Goal: Task Accomplishment & Management: Use online tool/utility

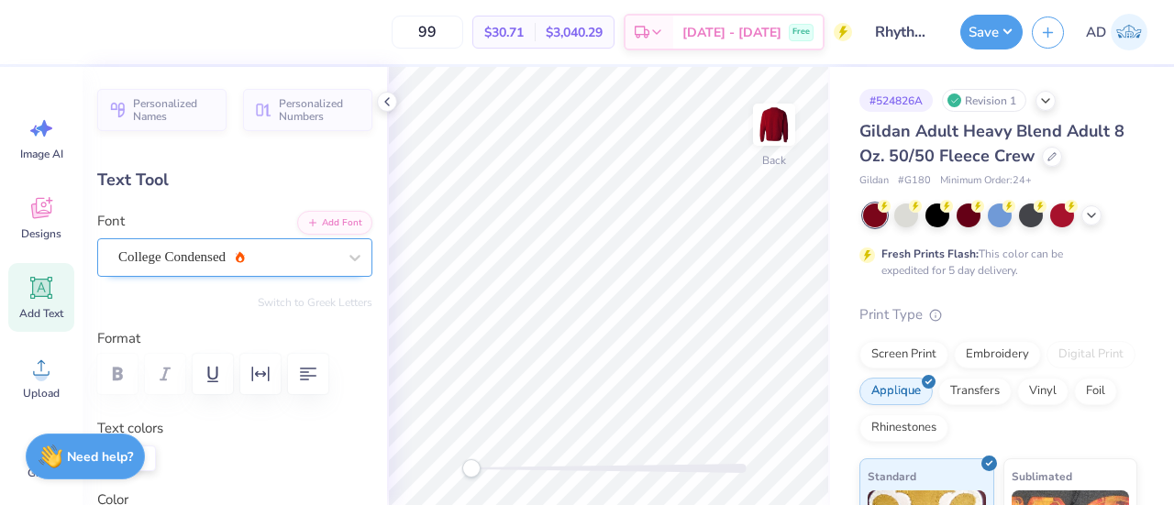
click at [213, 251] on div "College Condensed" at bounding box center [227, 257] width 222 height 28
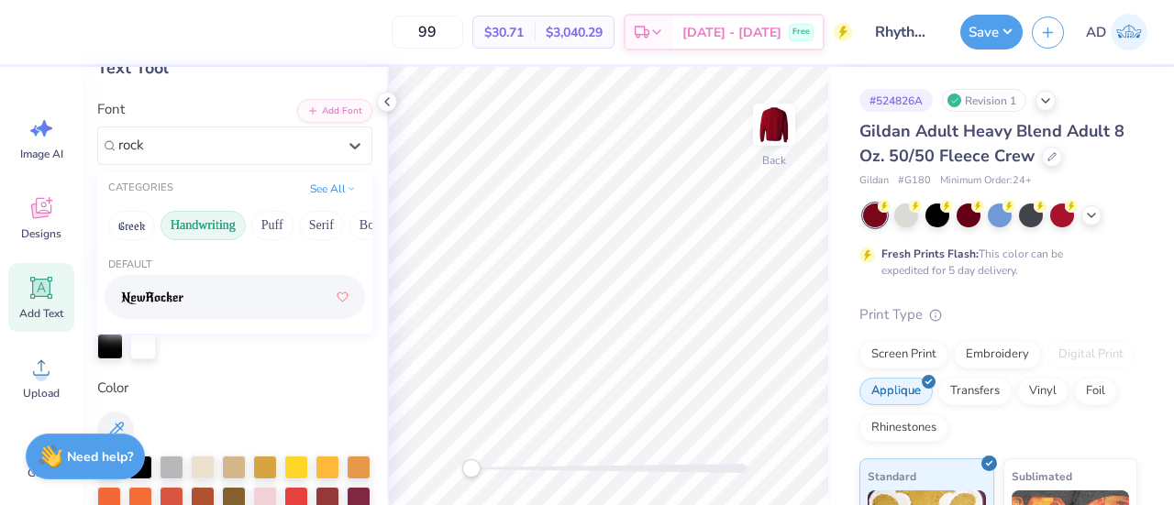
scroll to position [126, 0]
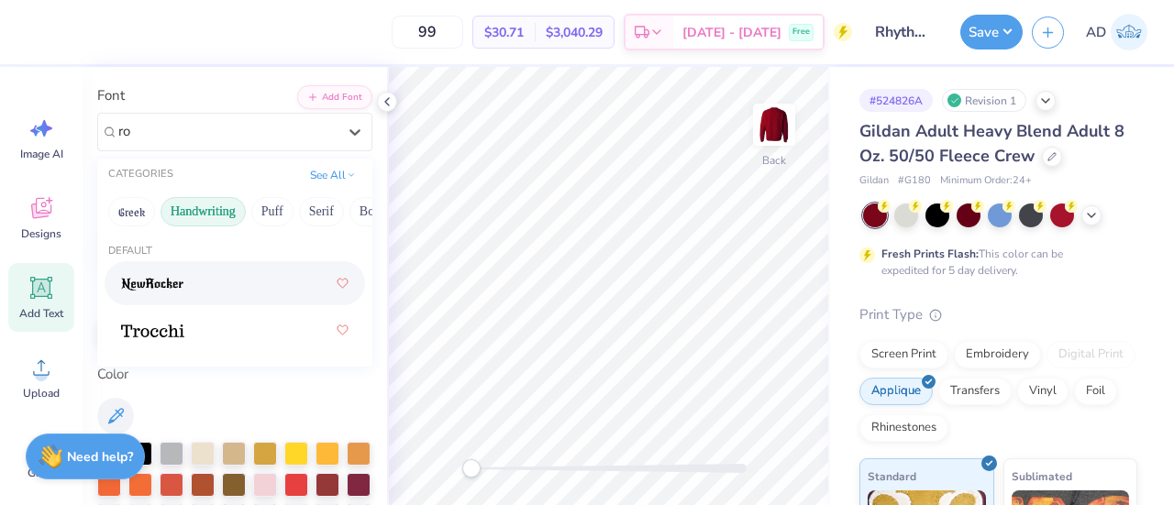
type input "r"
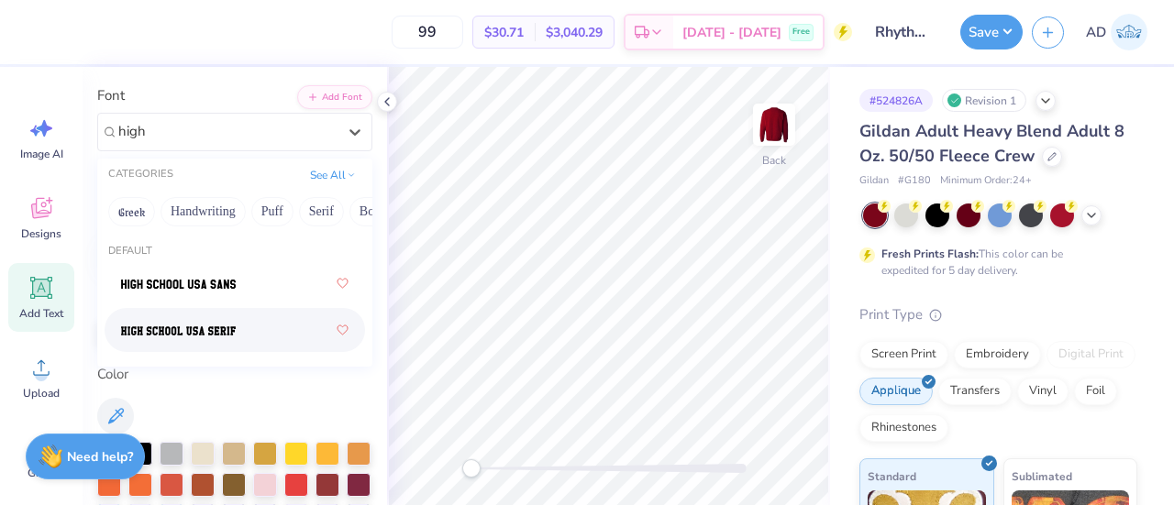
click at [213, 322] on span at bounding box center [178, 330] width 115 height 19
type input "high"
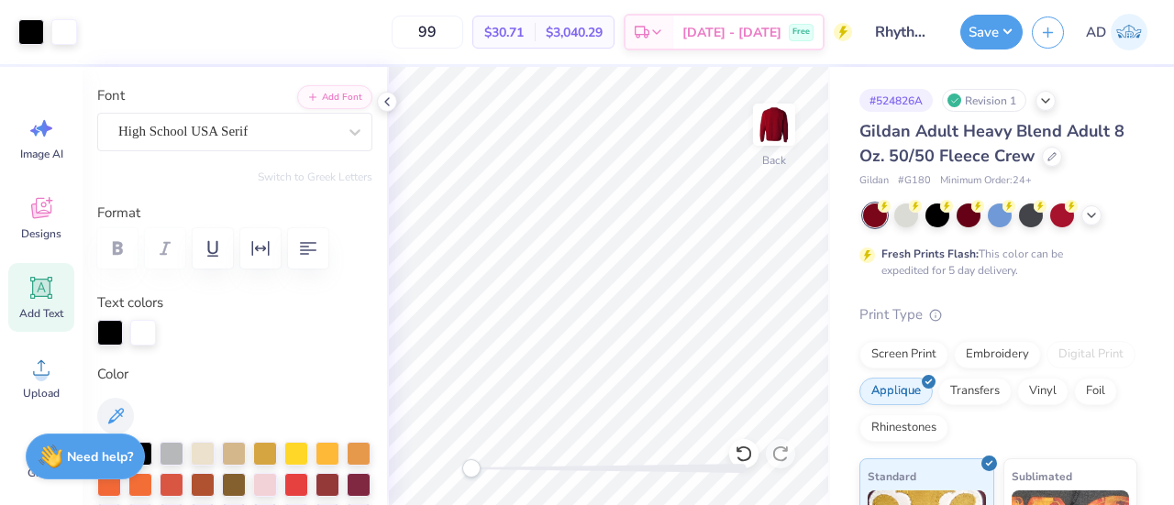
type input "4.11"
type input "0.86"
type input "8.95"
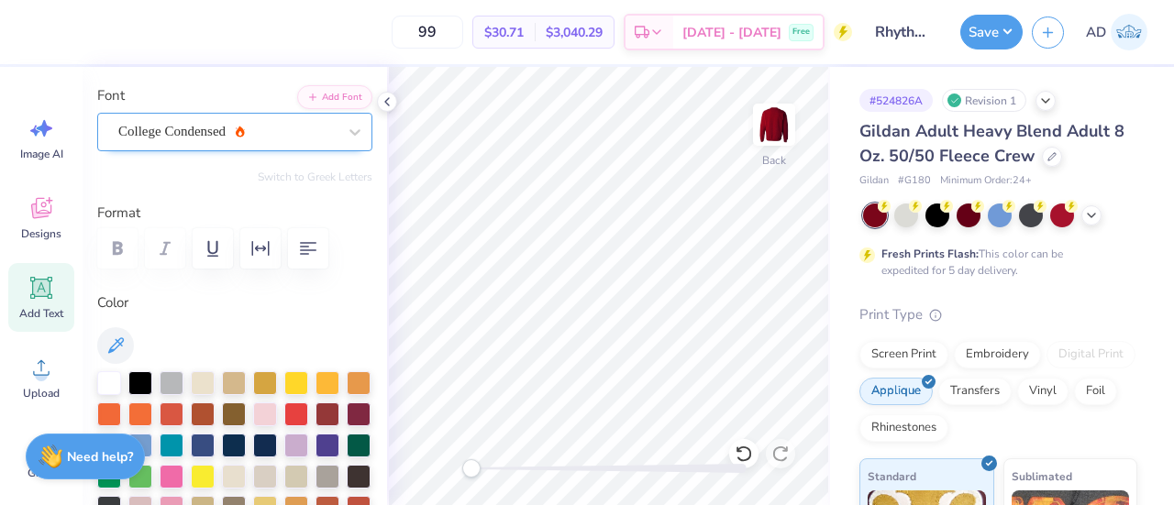
click at [167, 127] on div "College Condensed" at bounding box center [227, 131] width 222 height 28
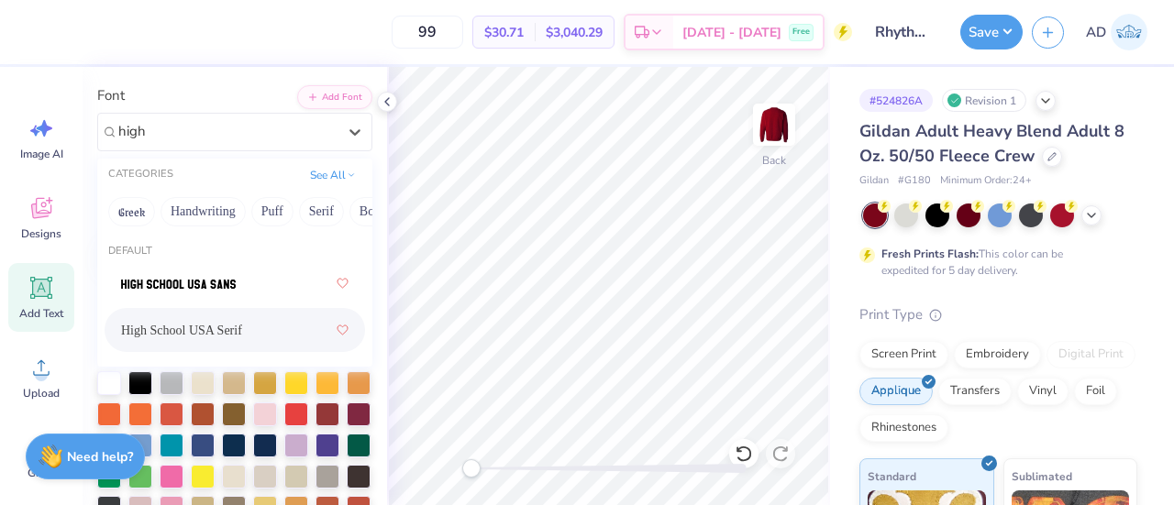
click at [221, 322] on span "High School USA Serif" at bounding box center [181, 330] width 121 height 19
type input "high"
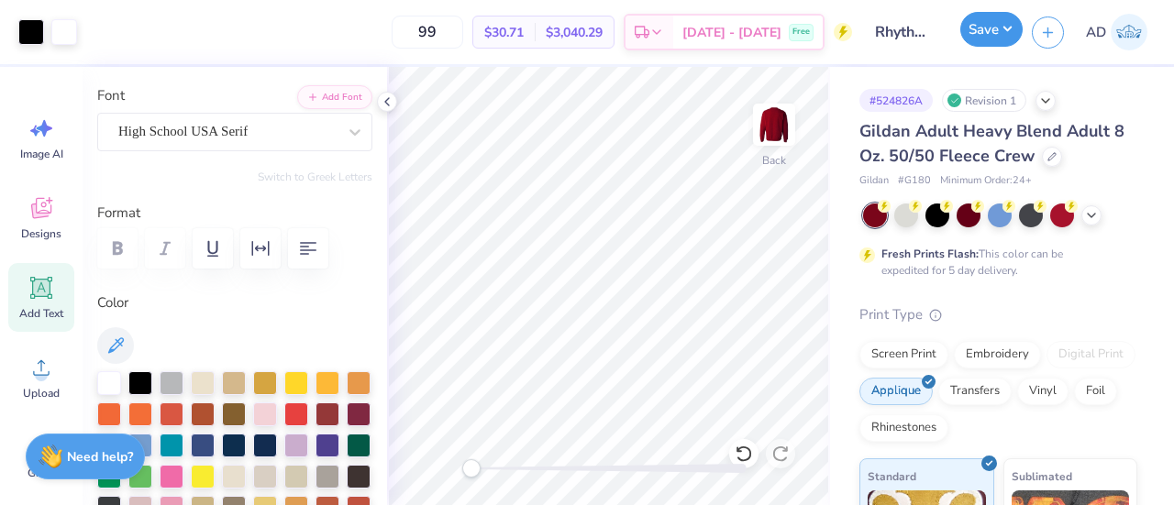
click at [980, 30] on button "Save" at bounding box center [991, 29] width 62 height 35
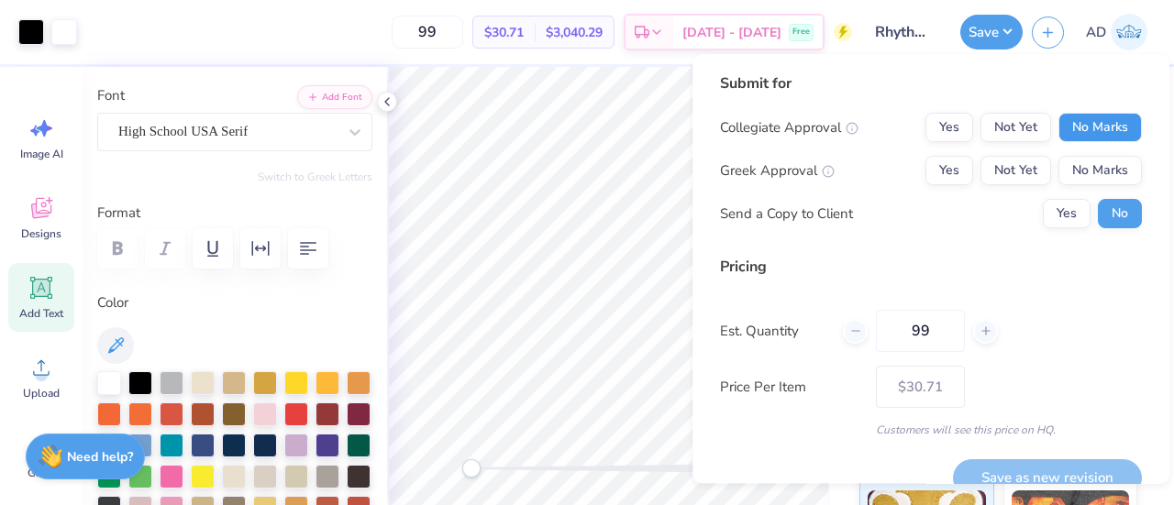
click at [1088, 126] on button "No Marks" at bounding box center [1099, 127] width 83 height 29
click at [1079, 173] on button "No Marks" at bounding box center [1099, 170] width 83 height 29
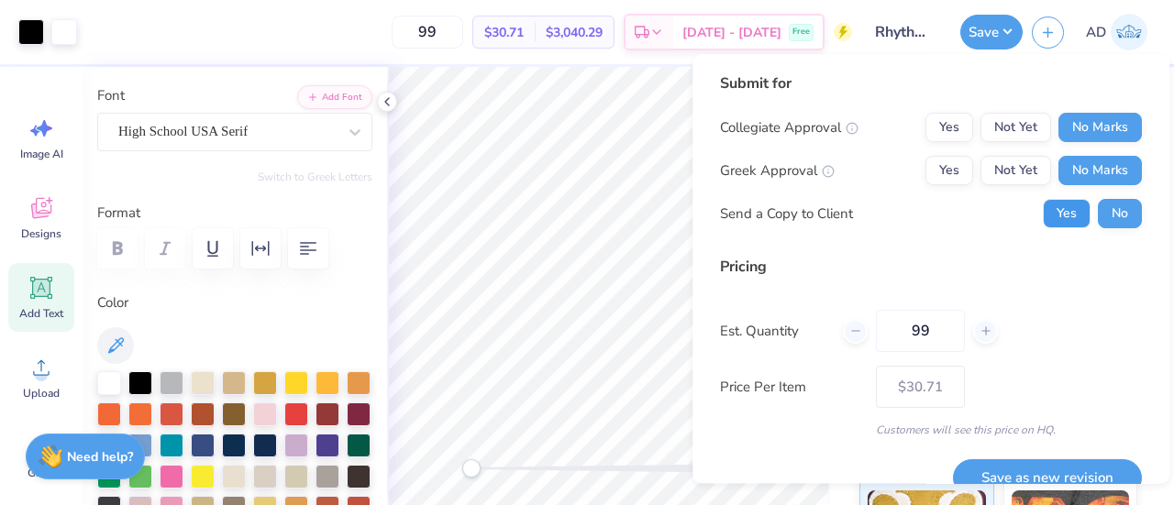
click at [1058, 206] on button "Yes" at bounding box center [1067, 213] width 48 height 29
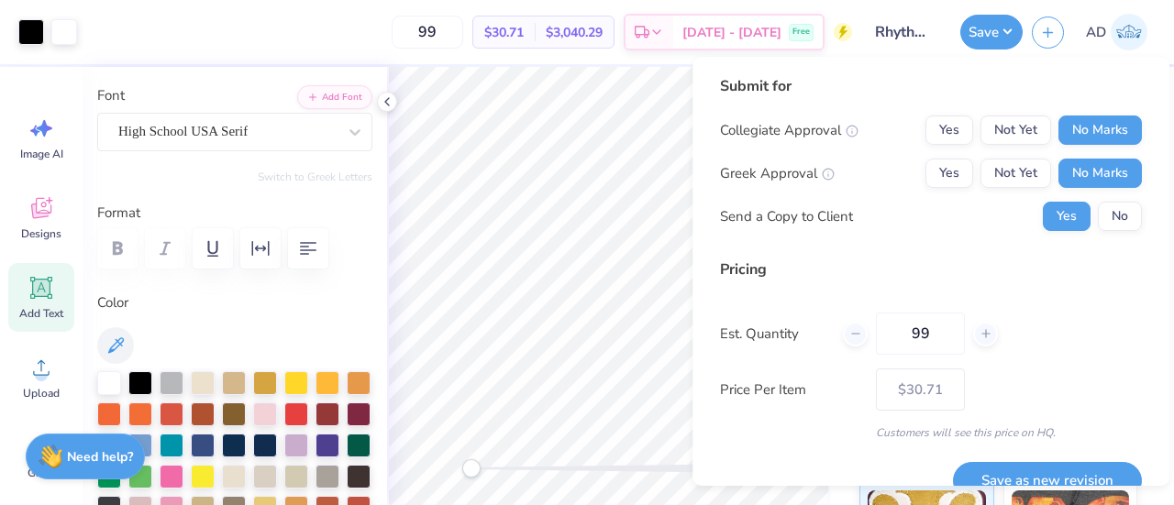
scroll to position [29, 0]
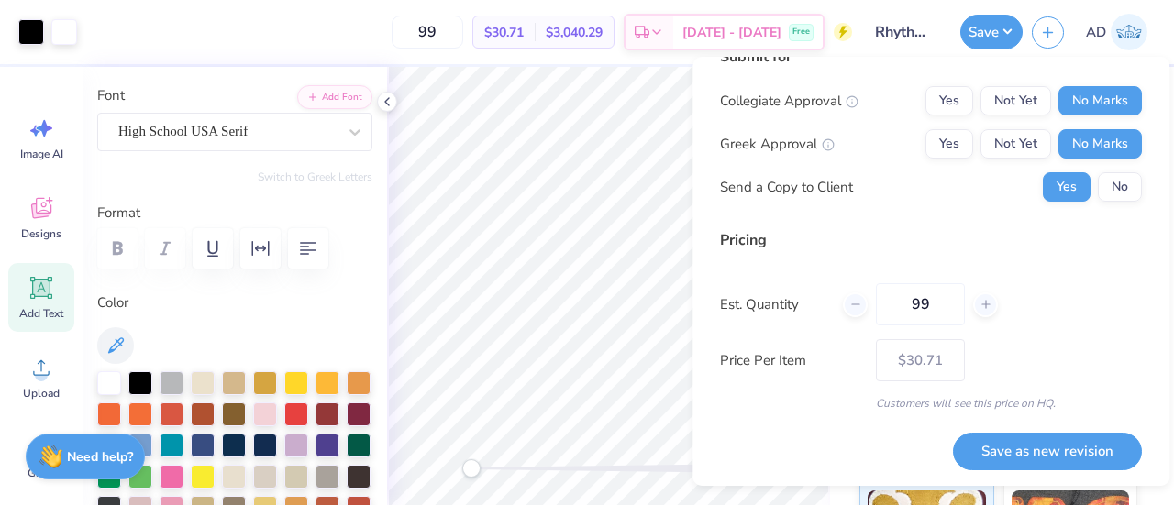
drag, startPoint x: 941, startPoint y: 306, endPoint x: 838, endPoint y: 289, distance: 104.2
click at [838, 289] on div "Est. Quantity 99" at bounding box center [931, 304] width 422 height 42
type input "30"
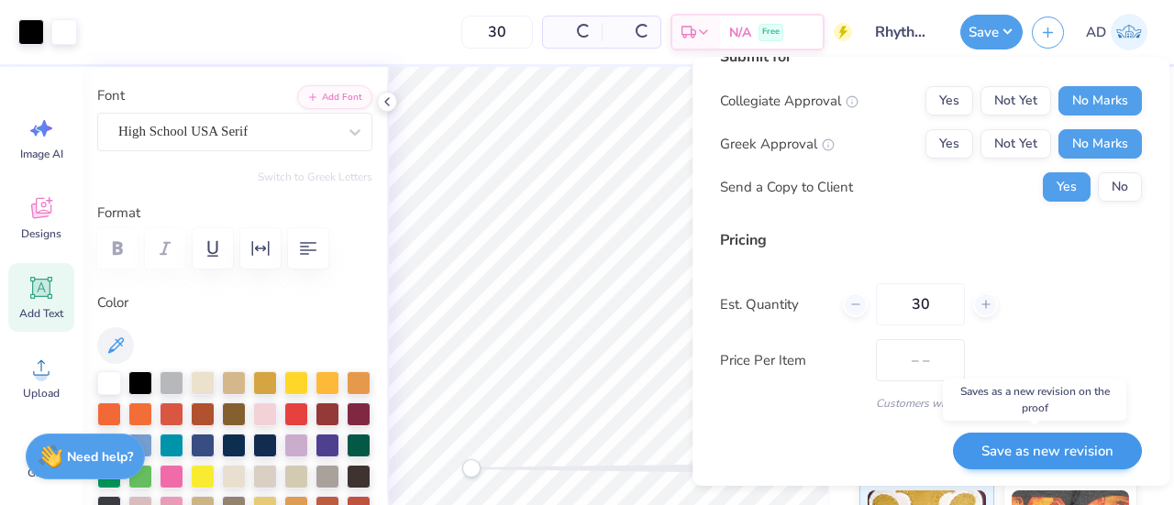
type input "$33.92"
type input "3"
type input "99"
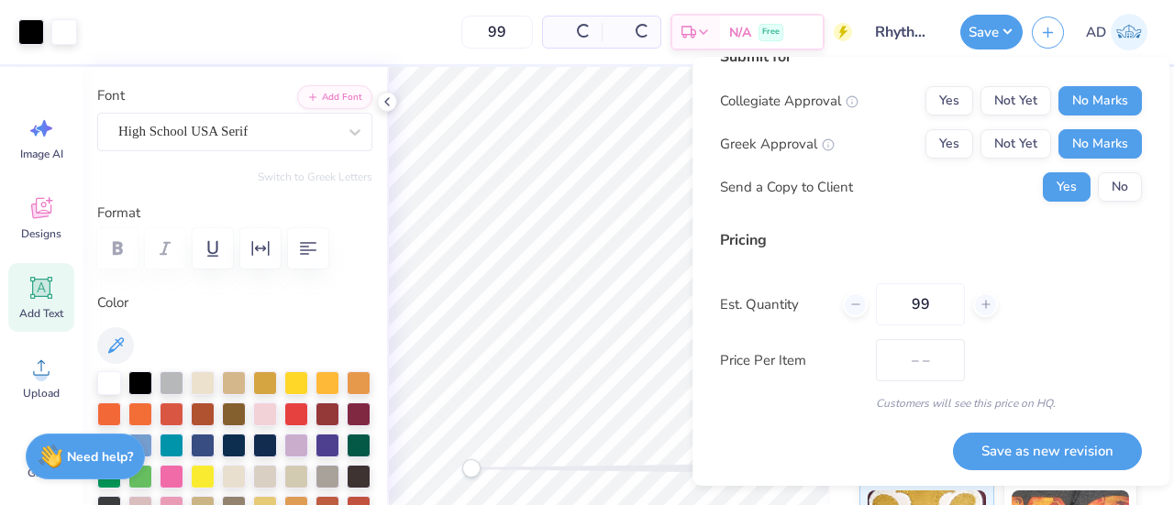
type input "$30.71"
type input "9"
type input "30"
type input "$33.92"
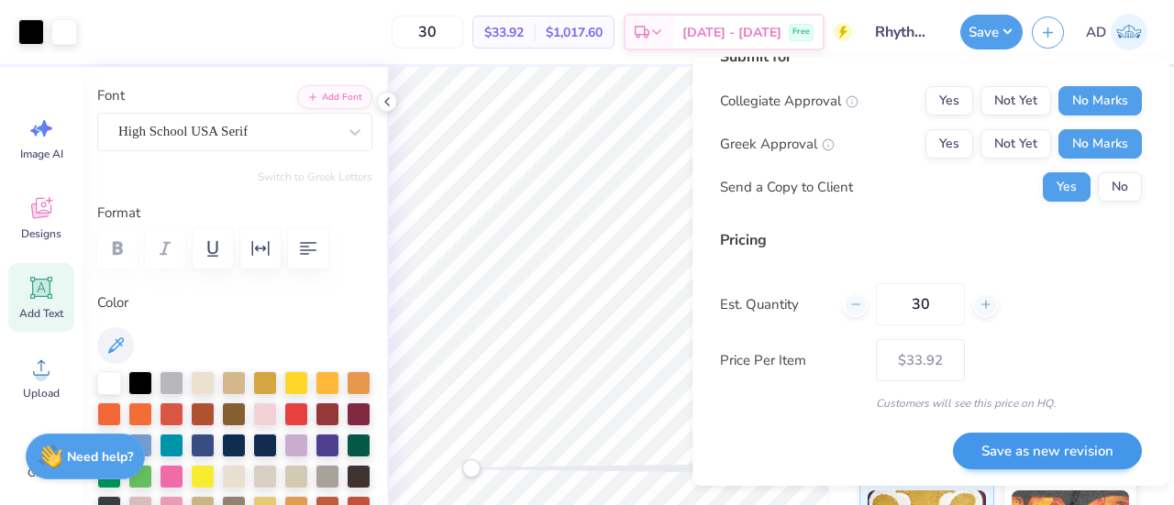
type input "30"
click at [1033, 455] on button "Save as new revision" at bounding box center [1047, 452] width 189 height 38
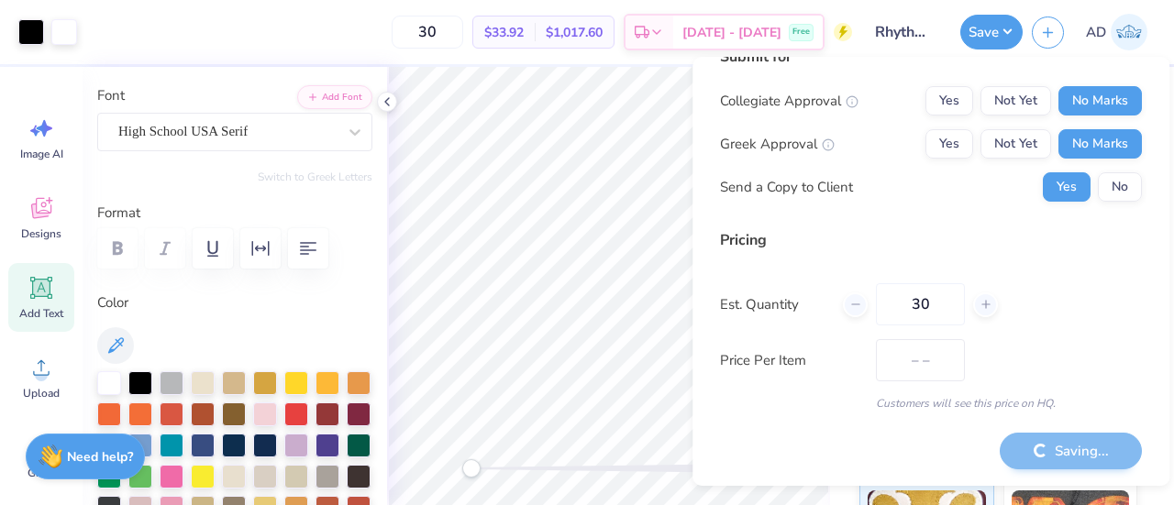
type input "$33.92"
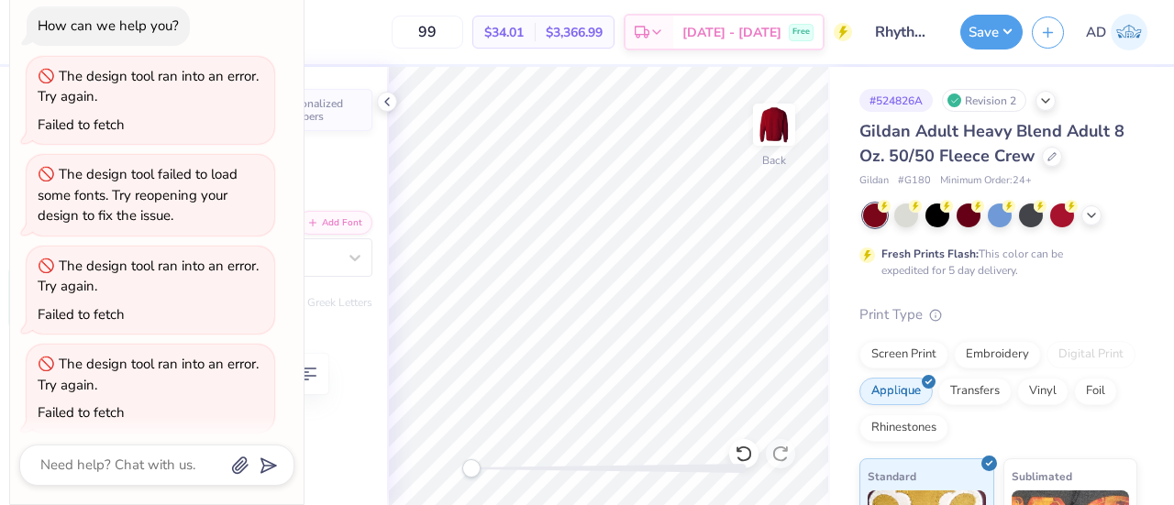
scroll to position [11, 0]
